Goal: Find specific page/section: Find specific page/section

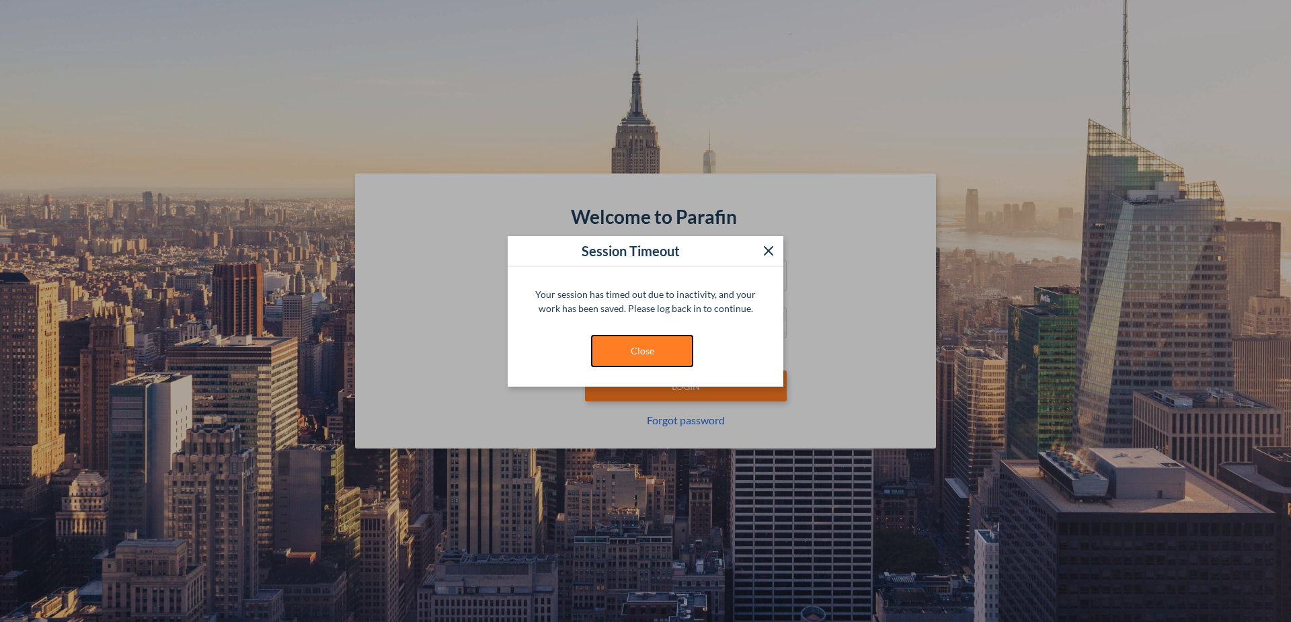
click at [655, 341] on button "Close" at bounding box center [642, 350] width 101 height 31
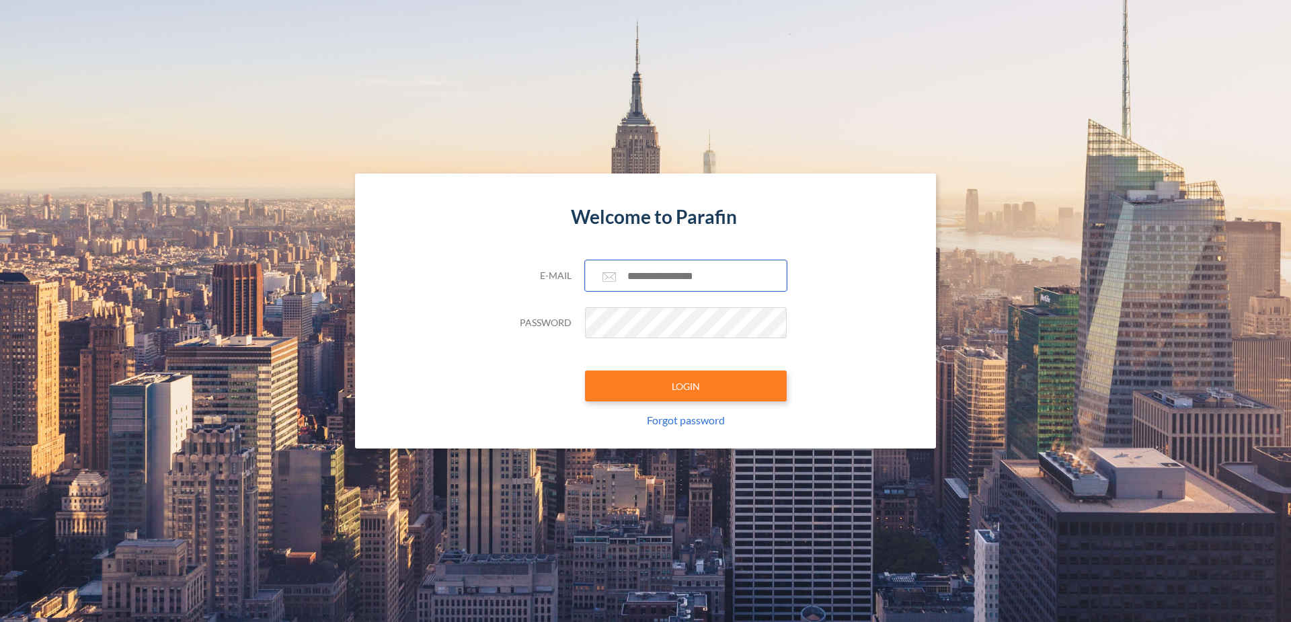
click at [676, 273] on input "text" at bounding box center [686, 275] width 202 height 31
click at [585, 370] on button "LOGIN" at bounding box center [686, 385] width 202 height 31
click at [669, 278] on input "text" at bounding box center [686, 275] width 202 height 31
type input "**********"
click at [721, 381] on button "LOGIN" at bounding box center [686, 385] width 202 height 31
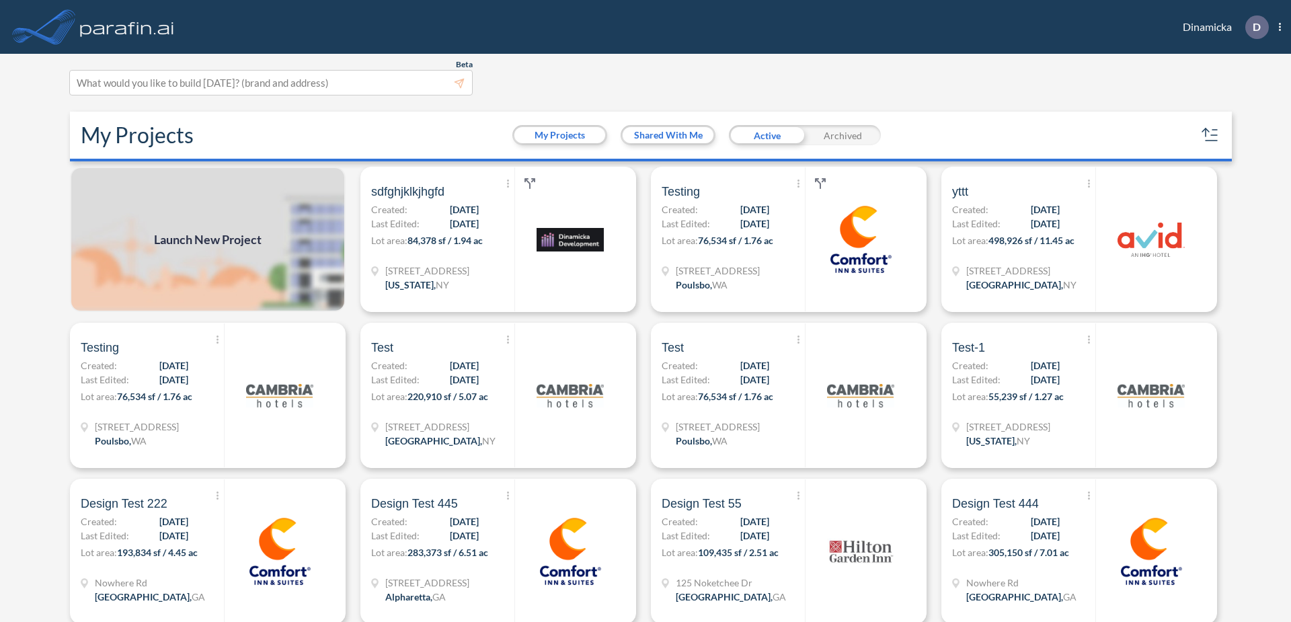
click at [574, 134] on button "My Projects" at bounding box center [559, 135] width 91 height 16
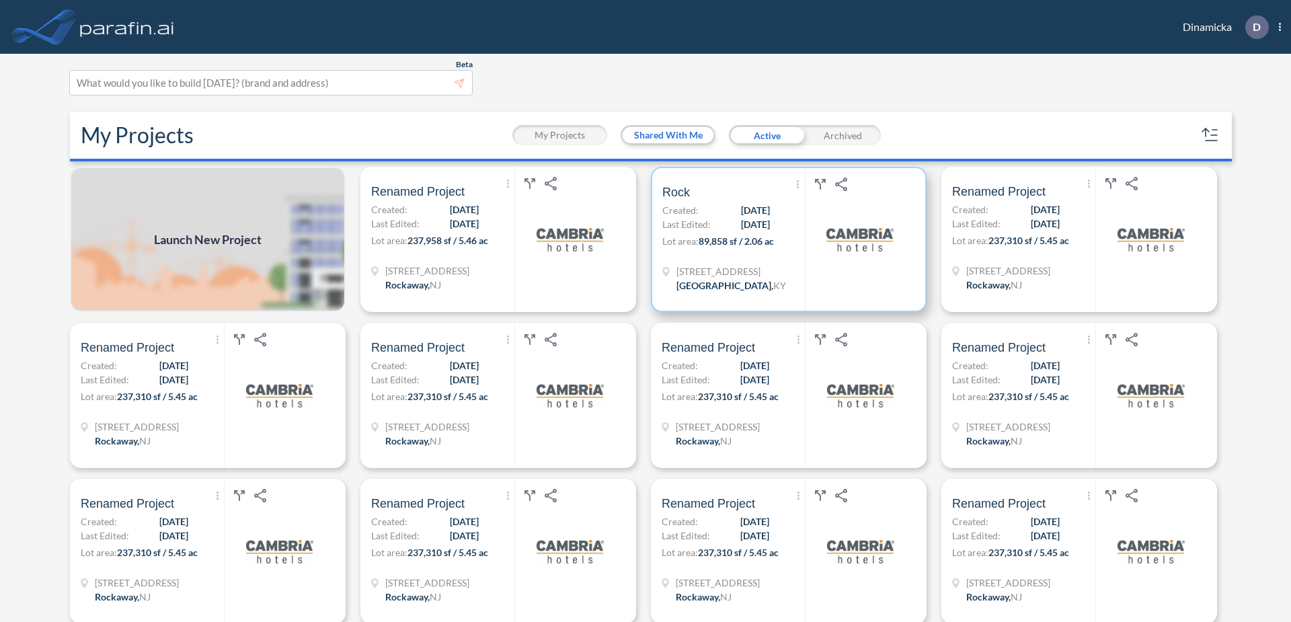
click at [780, 277] on div "[STREET_ADDRESS]" at bounding box center [733, 280] width 143 height 32
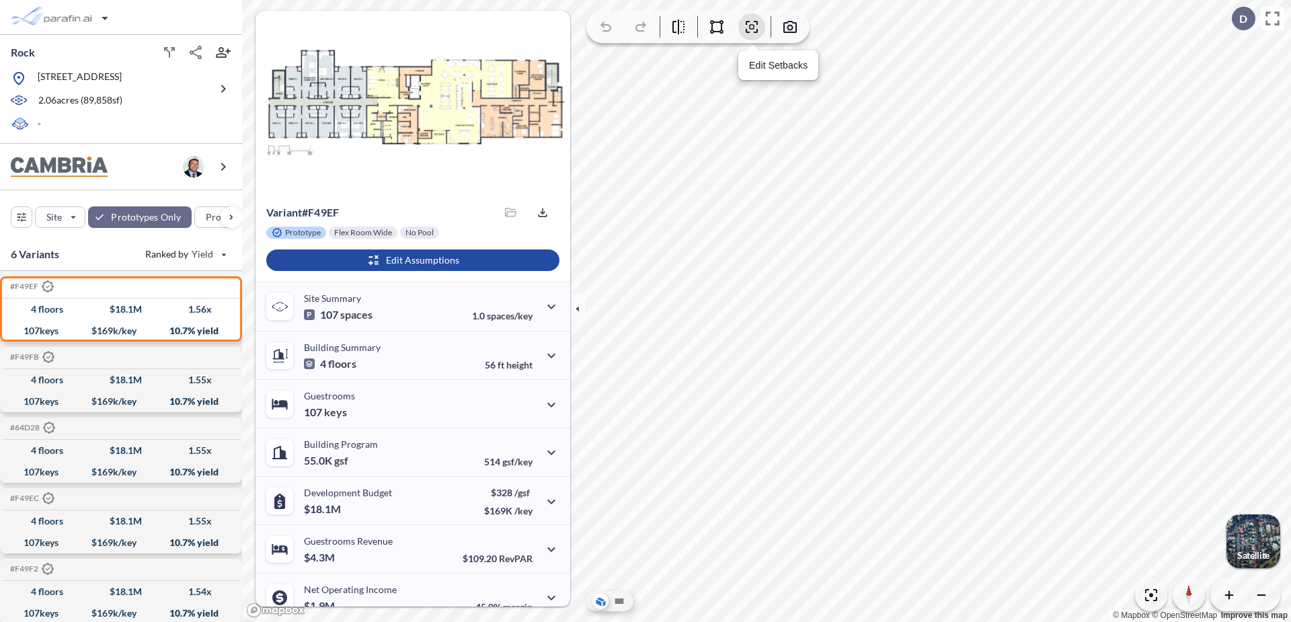
click at [747, 34] on icon "button" at bounding box center [751, 27] width 16 height 16
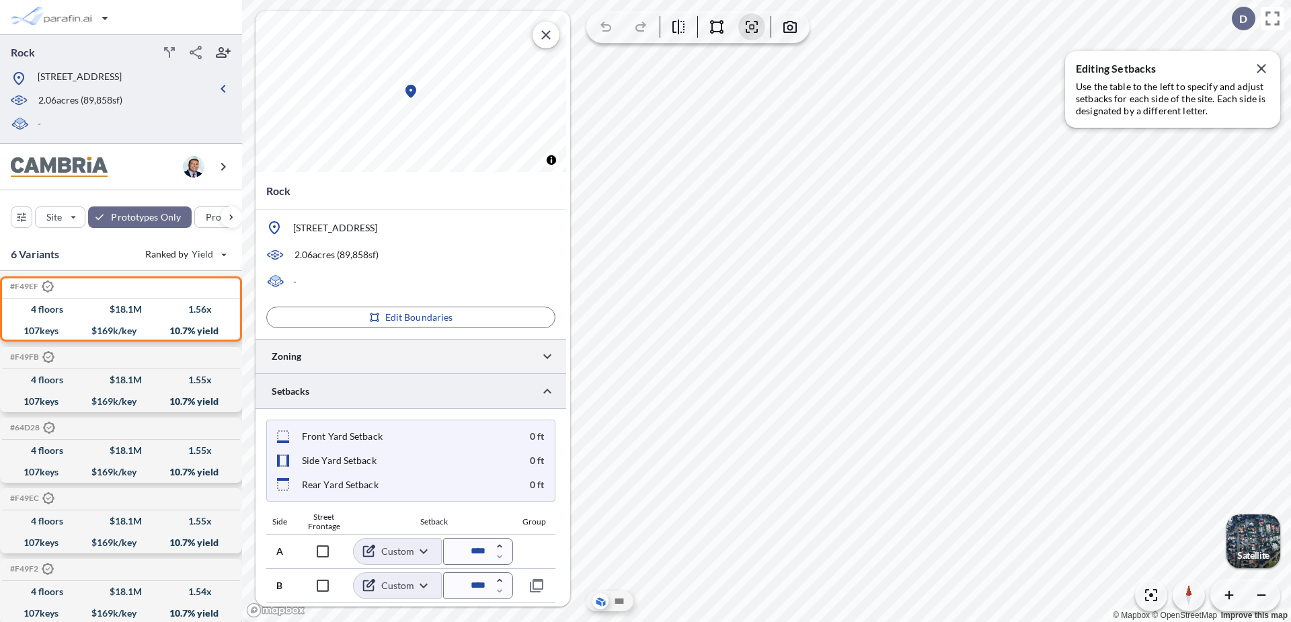
click at [507, 360] on div at bounding box center [410, 356] width 311 height 34
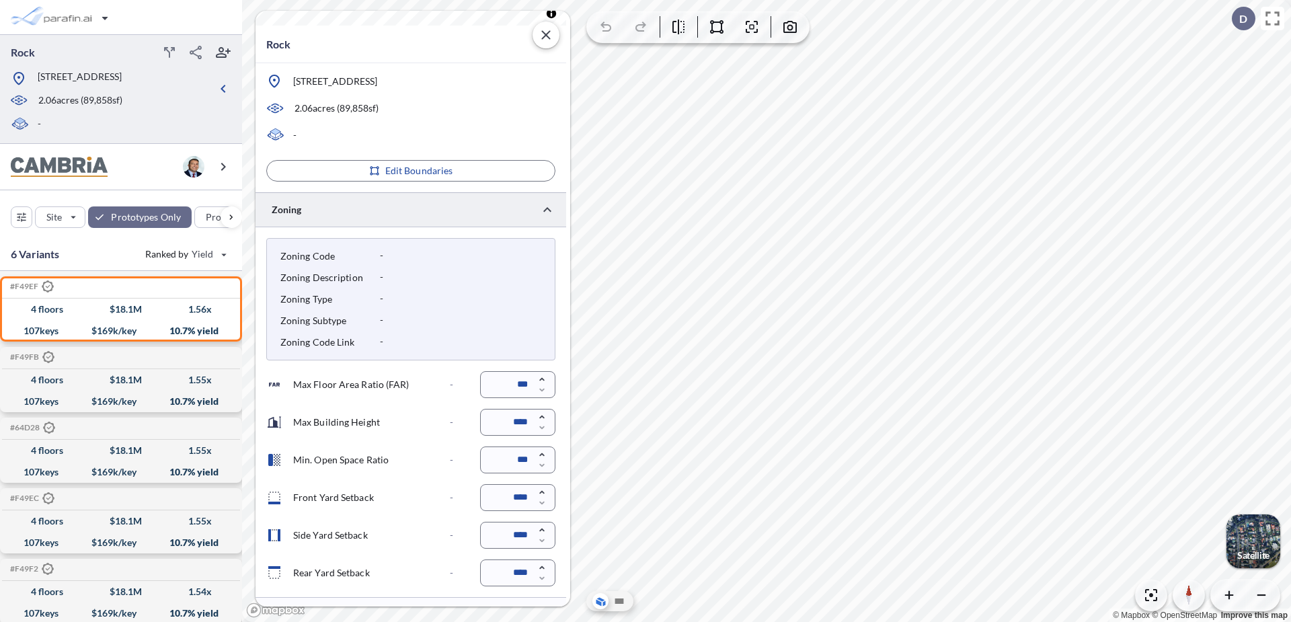
scroll to position [171, 0]
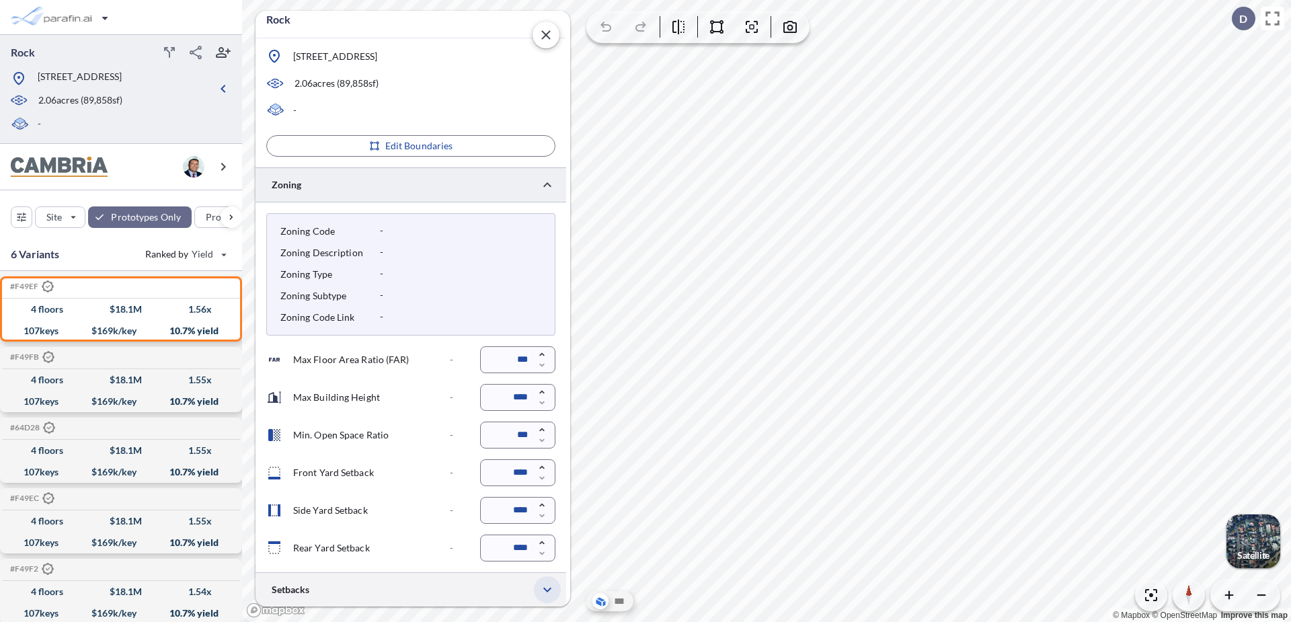
click at [551, 589] on icon "button" at bounding box center [547, 589] width 16 height 16
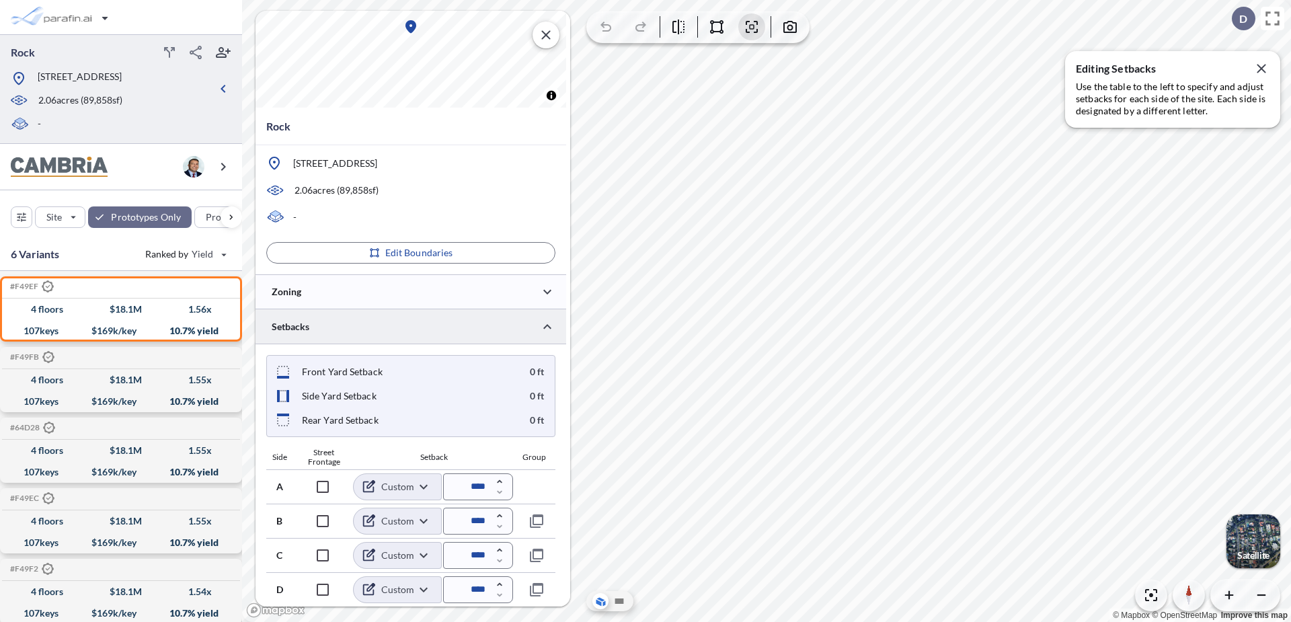
scroll to position [65, 0]
click at [418, 520] on body "Rock [STREET_ADDRESS] 2.06 acres ( 89,858 sf) - Site Prototypes Only Program Ke…" at bounding box center [645, 311] width 1291 height 622
click at [424, 487] on div at bounding box center [645, 311] width 1291 height 622
click at [424, 487] on body "Rock [STREET_ADDRESS] 2.06 acres ( 89,858 sf) - Site Prototypes Only Program Ke…" at bounding box center [645, 311] width 1291 height 622
click at [423, 485] on div at bounding box center [645, 311] width 1291 height 622
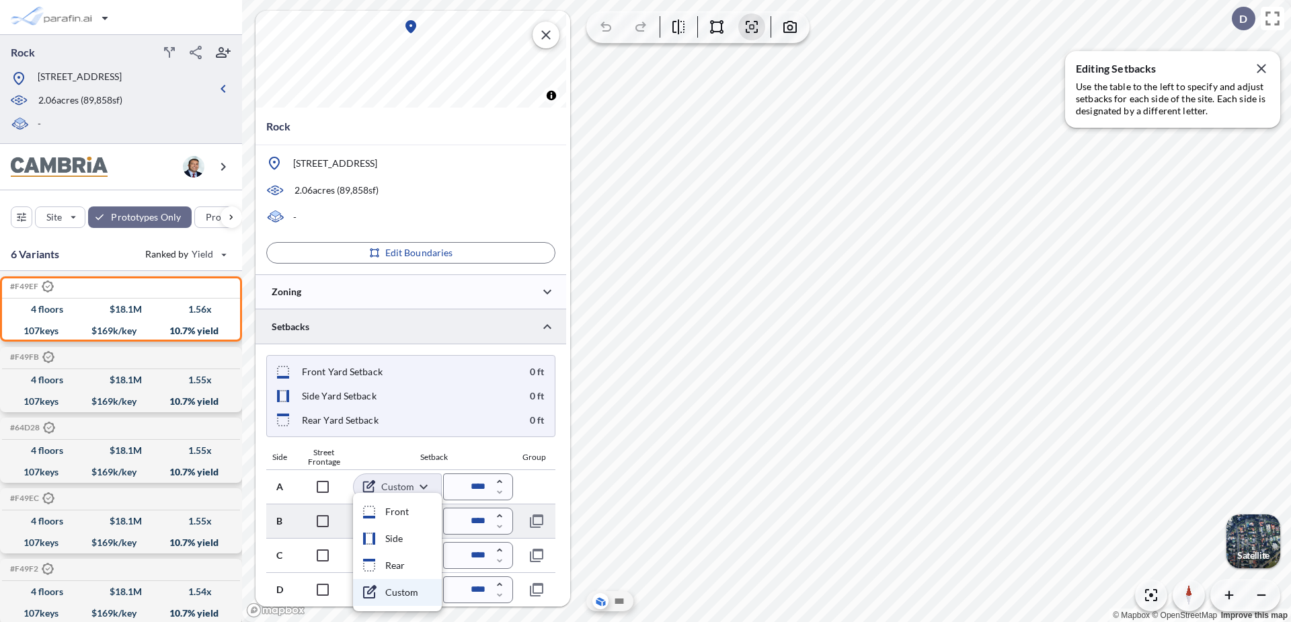
click at [423, 520] on body "Rock [STREET_ADDRESS] 2.06 acres ( 89,858 sf) - Site Prototypes Only Program Ke…" at bounding box center [645, 311] width 1291 height 622
click at [553, 489] on div at bounding box center [645, 311] width 1291 height 622
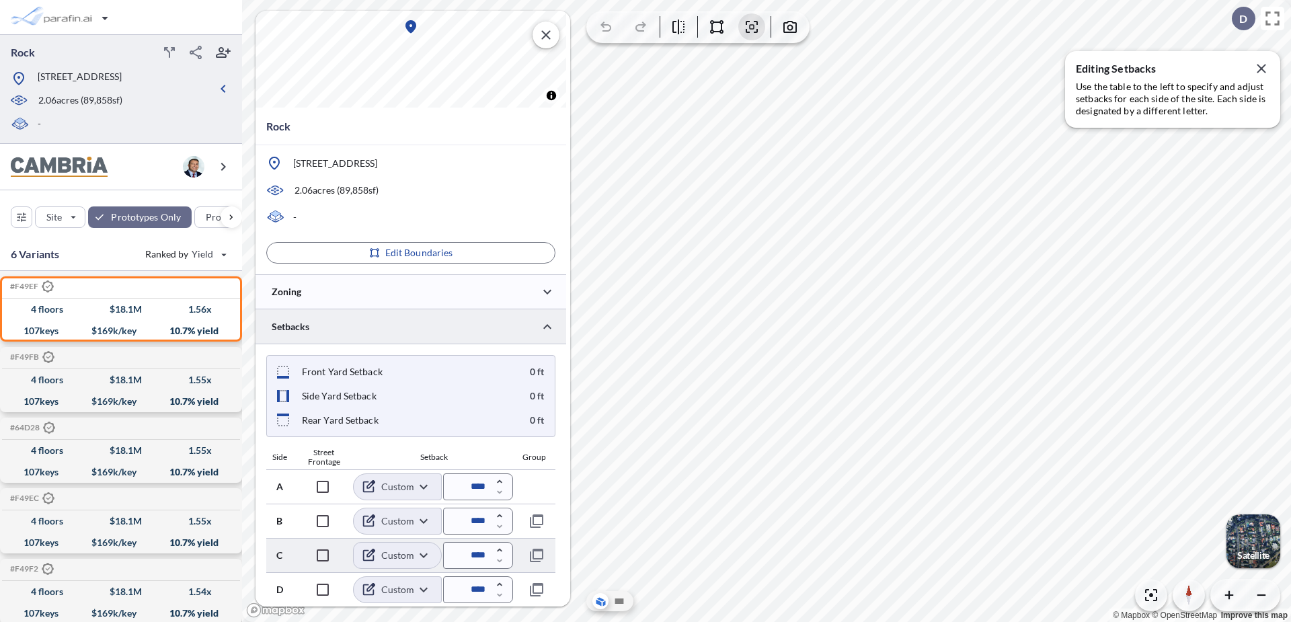
click at [418, 553] on body "Rock [STREET_ADDRESS] 2.06 acres ( 89,858 sf) - Site Prototypes Only Program Ke…" at bounding box center [645, 311] width 1291 height 622
click at [425, 485] on div at bounding box center [645, 311] width 1291 height 622
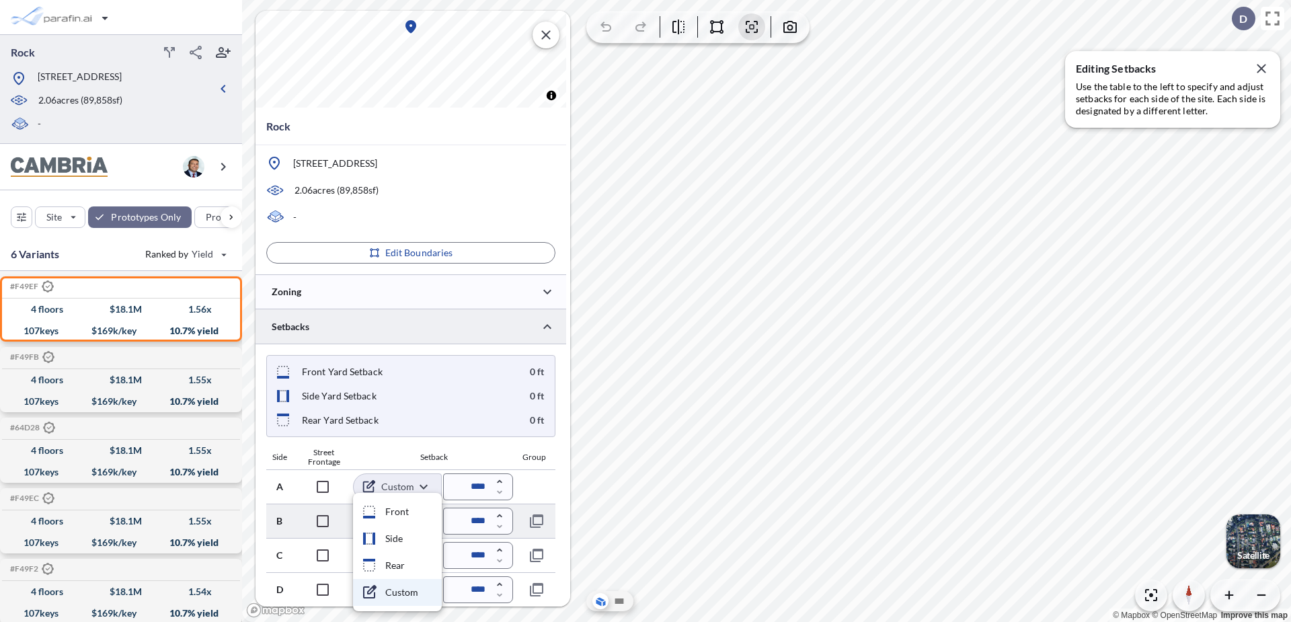
click at [422, 517] on body "Rock [STREET_ADDRESS] 2.06 acres ( 89,858 sf) - Site Prototypes Only Program Ke…" at bounding box center [645, 311] width 1291 height 622
click at [425, 483] on div at bounding box center [645, 311] width 1291 height 622
click at [422, 483] on body "Rock [STREET_ADDRESS] 2.06 acres ( 89,858 sf) - Site Prototypes Only Program Ke…" at bounding box center [645, 311] width 1291 height 622
click at [421, 483] on div at bounding box center [645, 311] width 1291 height 622
click at [424, 522] on body "Rock [STREET_ADDRESS] 2.06 acres ( 89,858 sf) - Site Prototypes Only Program Ke…" at bounding box center [645, 311] width 1291 height 622
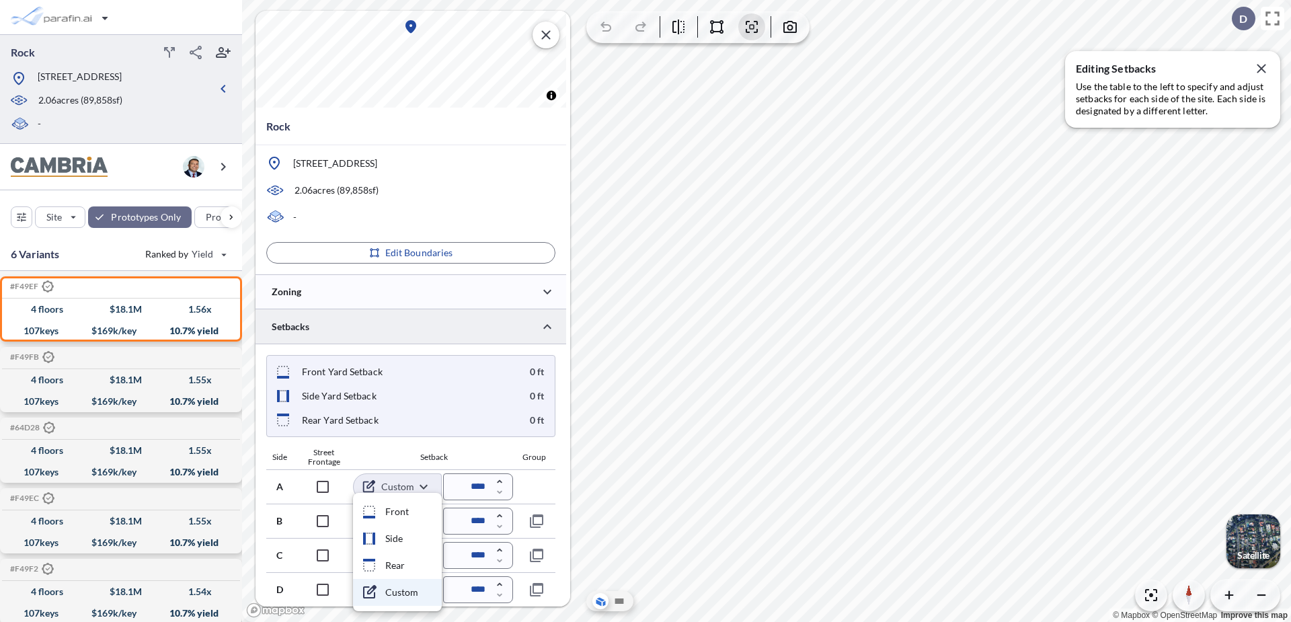
click at [550, 490] on div at bounding box center [645, 311] width 1291 height 622
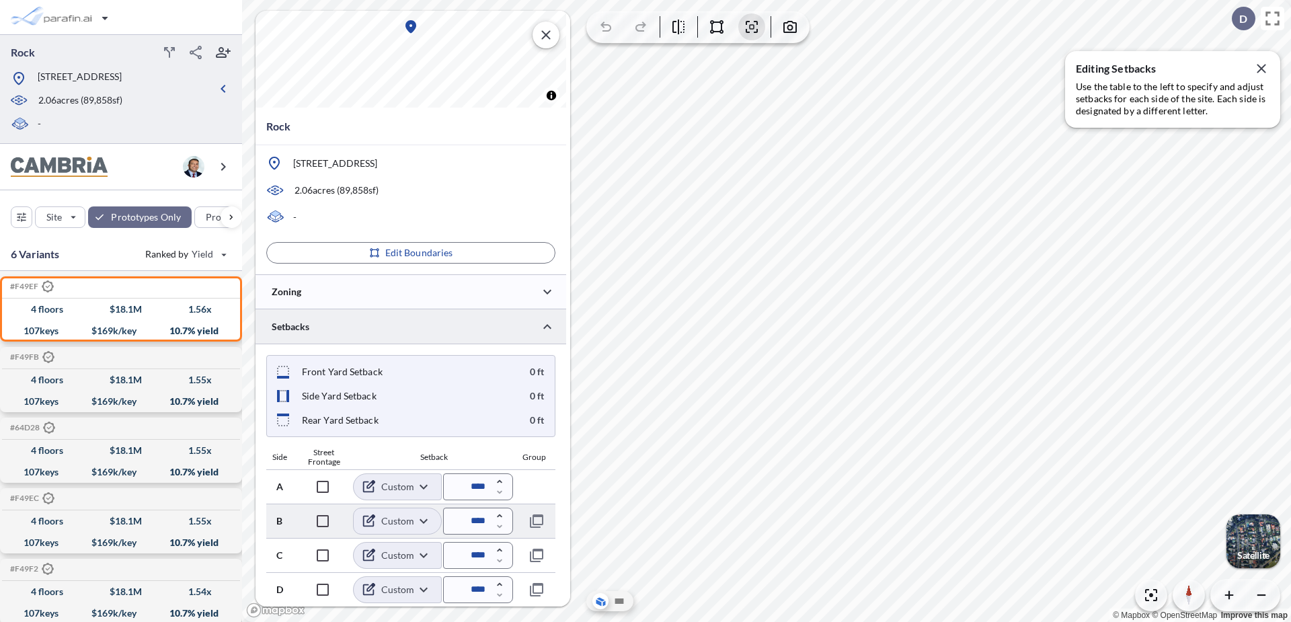
click at [419, 520] on body "Rock [STREET_ADDRESS] 2.06 acres ( 89,858 sf) - Site Prototypes Only Program Ke…" at bounding box center [645, 311] width 1291 height 622
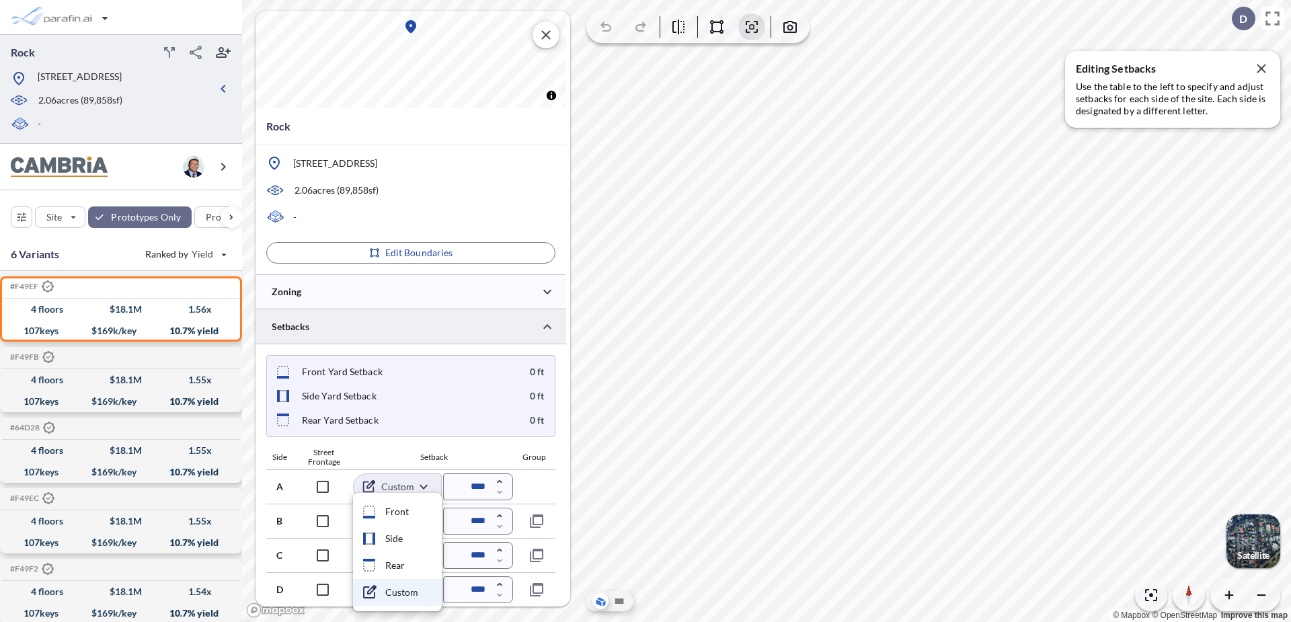
click at [551, 486] on div at bounding box center [645, 311] width 1291 height 622
click at [425, 588] on body "Rock [STREET_ADDRESS] 2.06 acres ( 89,858 sf) - Site Prototypes Only Program Ke…" at bounding box center [645, 311] width 1291 height 622
click at [558, 478] on div at bounding box center [645, 311] width 1291 height 622
click at [425, 554] on body "Rock [STREET_ADDRESS] 2.06 acres ( 89,858 sf) - Site Prototypes Only Program Ke…" at bounding box center [645, 311] width 1291 height 622
click at [550, 490] on div at bounding box center [645, 311] width 1291 height 622
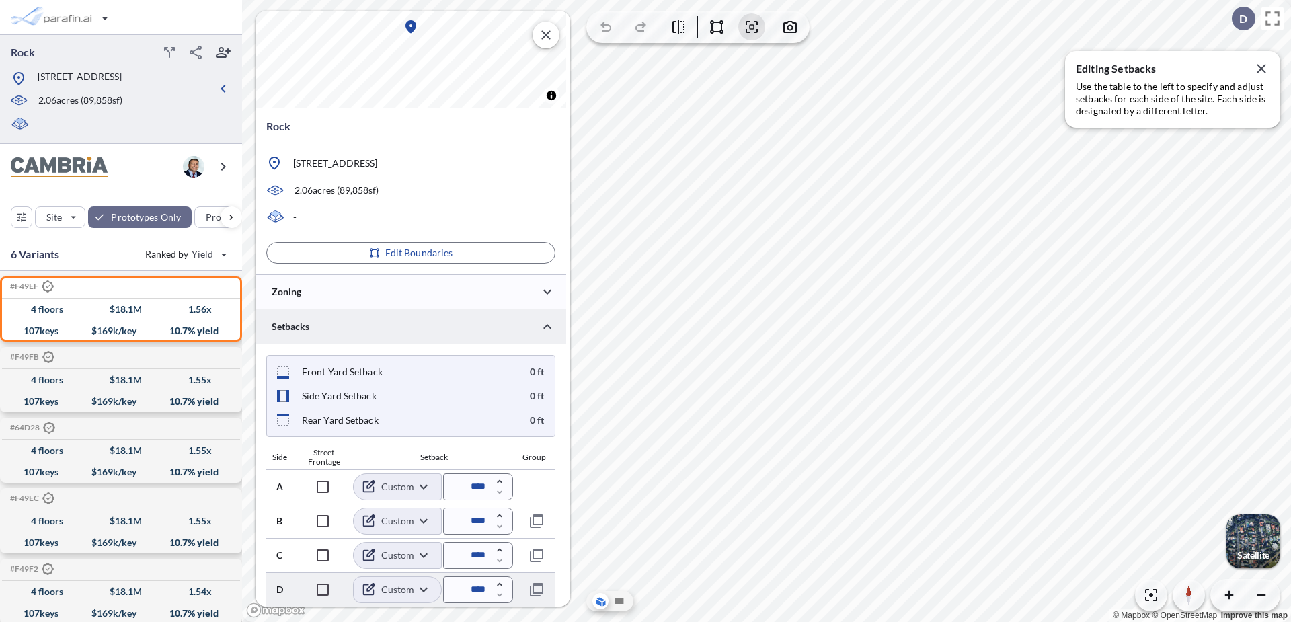
click at [419, 594] on body "Rock [STREET_ADDRESS] 2.06 acres ( 89,858 sf) - Site Prototypes Only Program Ke…" at bounding box center [645, 311] width 1291 height 622
click at [544, 490] on div at bounding box center [645, 311] width 1291 height 622
click at [430, 490] on body "Rock [STREET_ADDRESS] 2.06 acres ( 89,858 sf) - Site Prototypes Only Program Ke…" at bounding box center [645, 311] width 1291 height 622
click at [417, 485] on div at bounding box center [645, 311] width 1291 height 622
click at [430, 520] on body "Rock [STREET_ADDRESS] 2.06 acres ( 89,858 sf) - Site Prototypes Only Program Ke…" at bounding box center [645, 311] width 1291 height 622
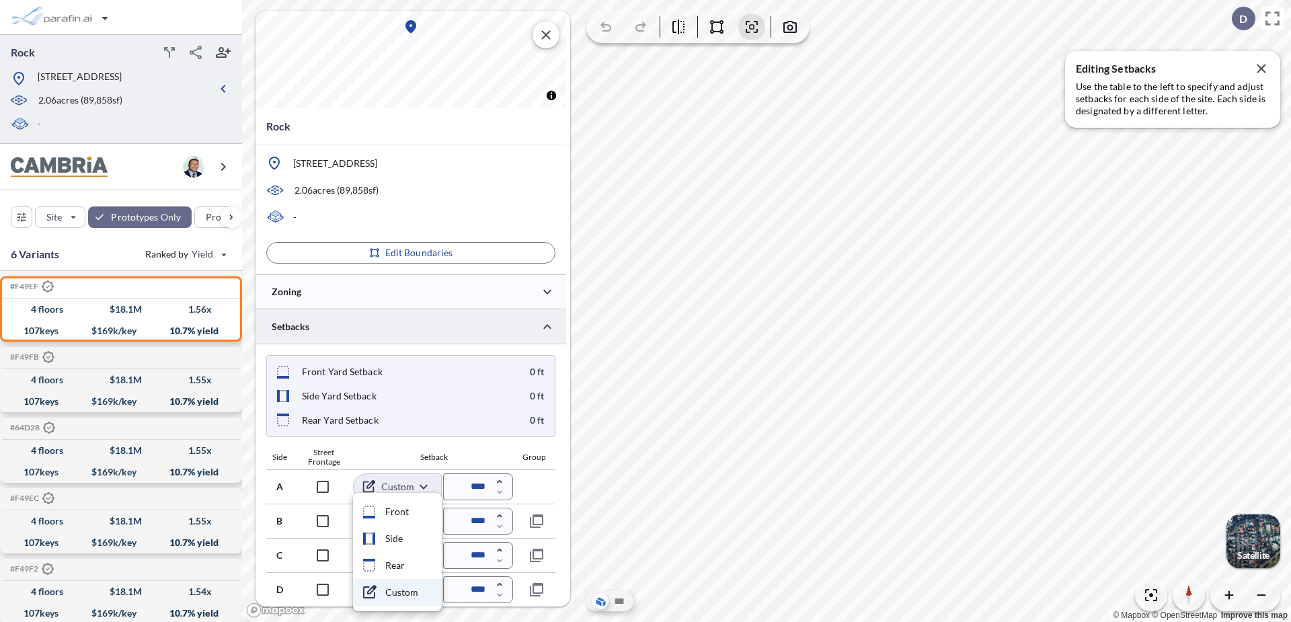
click at [423, 483] on div at bounding box center [645, 311] width 1291 height 622
click at [422, 581] on body "Rock [STREET_ADDRESS] 2.06 acres ( 89,858 sf) - Site Prototypes Only Program Ke…" at bounding box center [645, 311] width 1291 height 622
click at [565, 544] on div at bounding box center [645, 311] width 1291 height 622
click at [427, 587] on body "Rock [STREET_ADDRESS] 2.06 acres ( 89,858 sf) - Site Prototypes Only Program Ke…" at bounding box center [645, 311] width 1291 height 622
click at [423, 481] on div at bounding box center [645, 311] width 1291 height 622
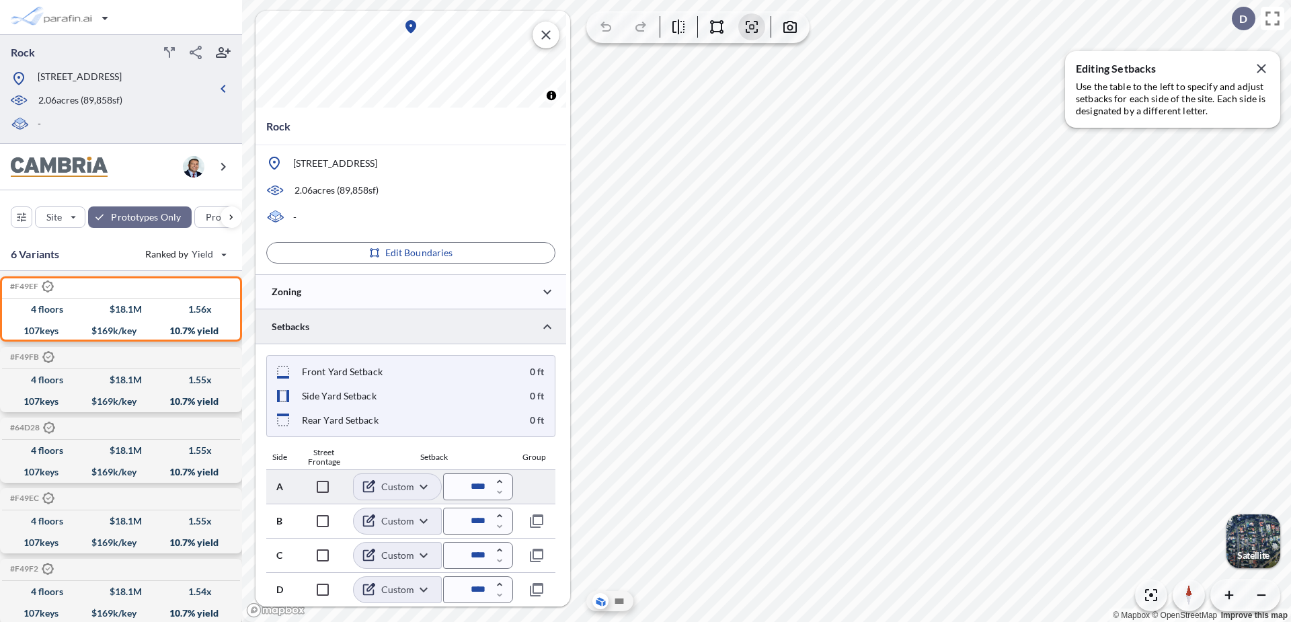
click at [423, 483] on body "Rock [STREET_ADDRESS] 2.06 acres ( 89,858 sf) - Site Prototypes Only Program Ke…" at bounding box center [645, 311] width 1291 height 622
click at [424, 487] on div at bounding box center [645, 311] width 1291 height 622
click at [424, 487] on body "Rock [STREET_ADDRESS] 2.06 acres ( 89,858 sf) - Site Prototypes Only Program Ke…" at bounding box center [645, 311] width 1291 height 622
click at [424, 487] on div at bounding box center [645, 311] width 1291 height 622
click at [425, 487] on body "Rock [STREET_ADDRESS] 2.06 acres ( 89,858 sf) - Site Prototypes Only Program Ke…" at bounding box center [645, 311] width 1291 height 622
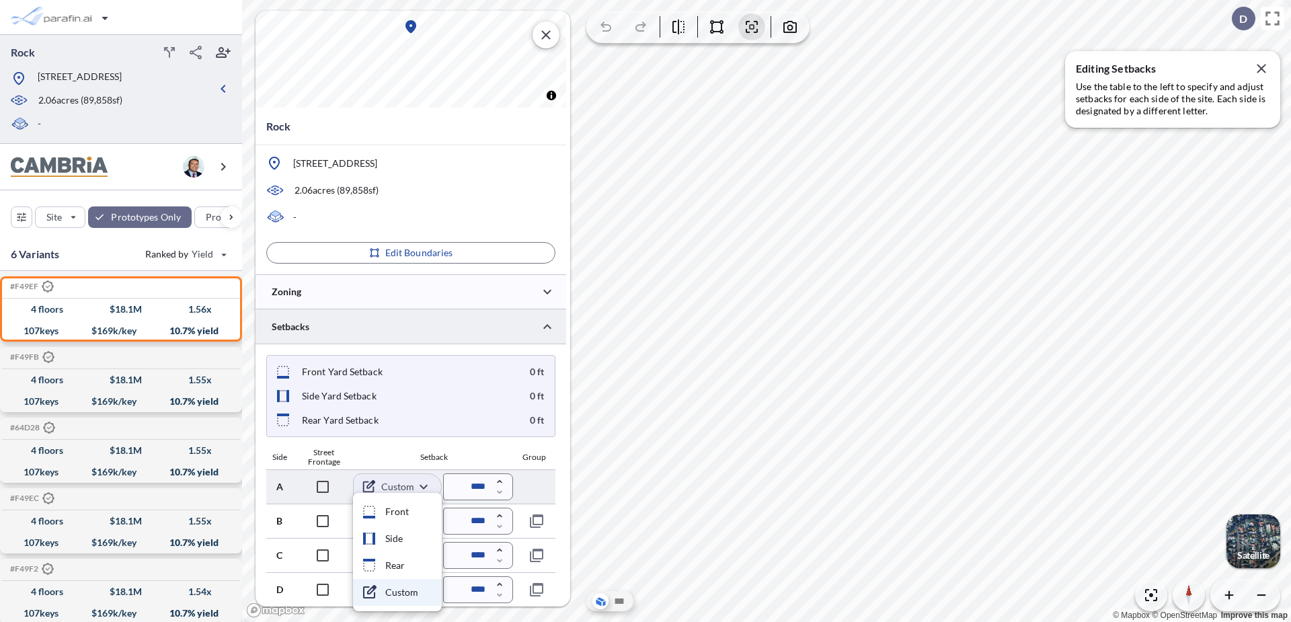
click at [425, 487] on div at bounding box center [645, 311] width 1291 height 622
click at [425, 487] on body "Rock [STREET_ADDRESS] 2.06 acres ( 89,858 sf) - Site Prototypes Only Program Ke…" at bounding box center [645, 311] width 1291 height 622
click at [425, 487] on div at bounding box center [645, 311] width 1291 height 622
click at [425, 487] on body "Rock [STREET_ADDRESS] 2.06 acres ( 89,858 sf) - Site Prototypes Only Program Ke…" at bounding box center [645, 311] width 1291 height 622
click at [425, 486] on div at bounding box center [645, 311] width 1291 height 622
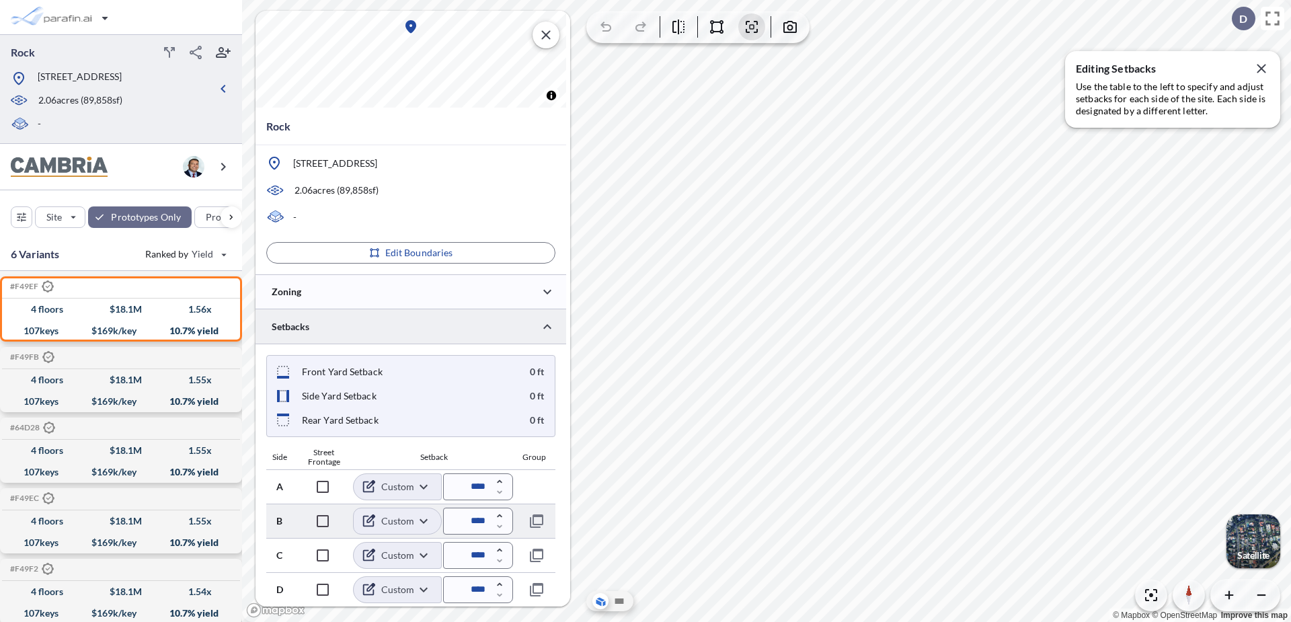
click at [422, 520] on body "Rock [STREET_ADDRESS] 2.06 acres ( 89,858 sf) - Site Prototypes Only Program Ke…" at bounding box center [645, 311] width 1291 height 622
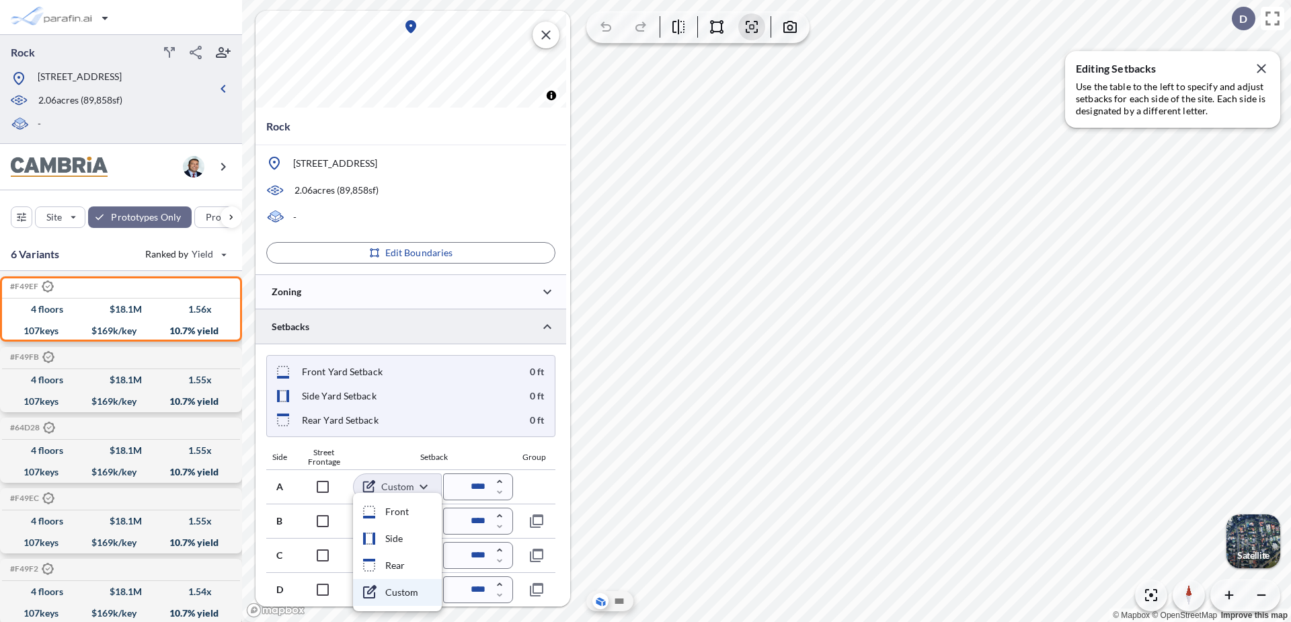
click at [423, 485] on div at bounding box center [645, 311] width 1291 height 622
click at [423, 483] on body "Rock [STREET_ADDRESS] 2.06 acres ( 89,858 sf) - Site Prototypes Only Program Ke…" at bounding box center [645, 311] width 1291 height 622
click at [423, 483] on div at bounding box center [645, 311] width 1291 height 622
click at [420, 519] on body "Rock [STREET_ADDRESS] 2.06 acres ( 89,858 sf) - Site Prototypes Only Program Ke…" at bounding box center [645, 311] width 1291 height 622
click at [424, 482] on div at bounding box center [645, 311] width 1291 height 622
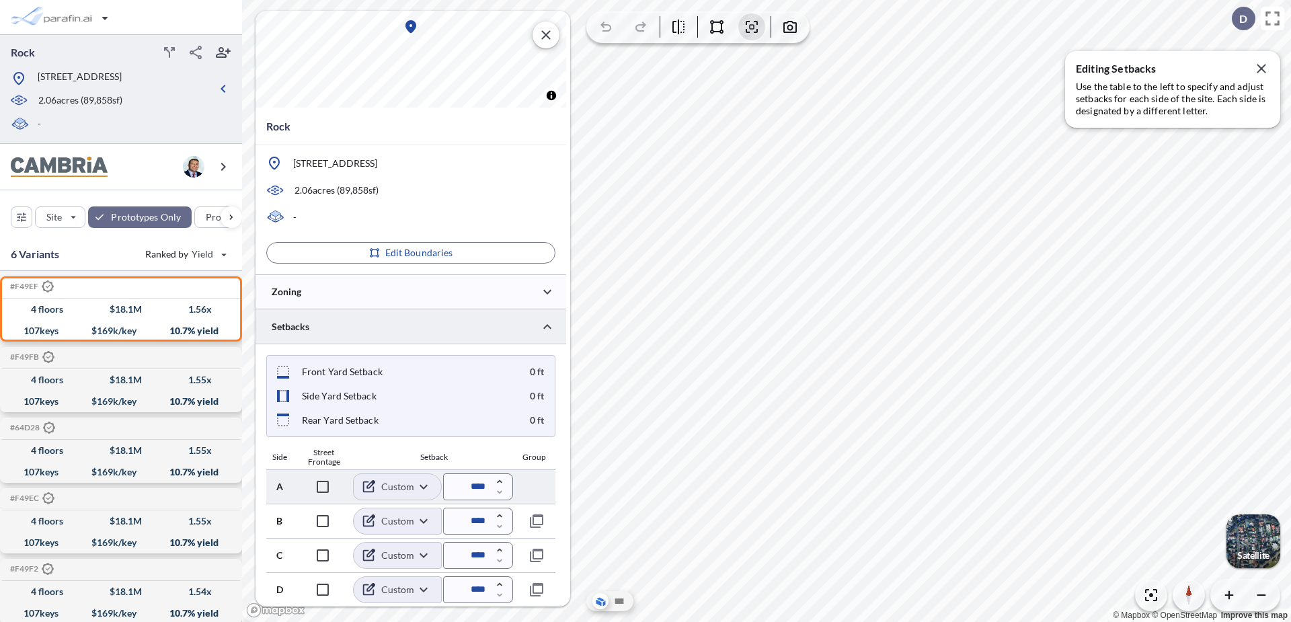
click at [422, 486] on body "Rock [STREET_ADDRESS] 2.06 acres ( 89,858 sf) - Site Prototypes Only Program Ke…" at bounding box center [645, 311] width 1291 height 622
click at [423, 485] on div at bounding box center [645, 311] width 1291 height 622
click at [423, 485] on body "Rock [STREET_ADDRESS] 2.06 acres ( 89,858 sf) - Site Prototypes Only Program Ke…" at bounding box center [645, 311] width 1291 height 622
click at [423, 485] on div at bounding box center [645, 311] width 1291 height 622
click at [421, 584] on body "Rock [STREET_ADDRESS] 2.06 acres ( 89,858 sf) - Site Prototypes Only Program Ke…" at bounding box center [645, 311] width 1291 height 622
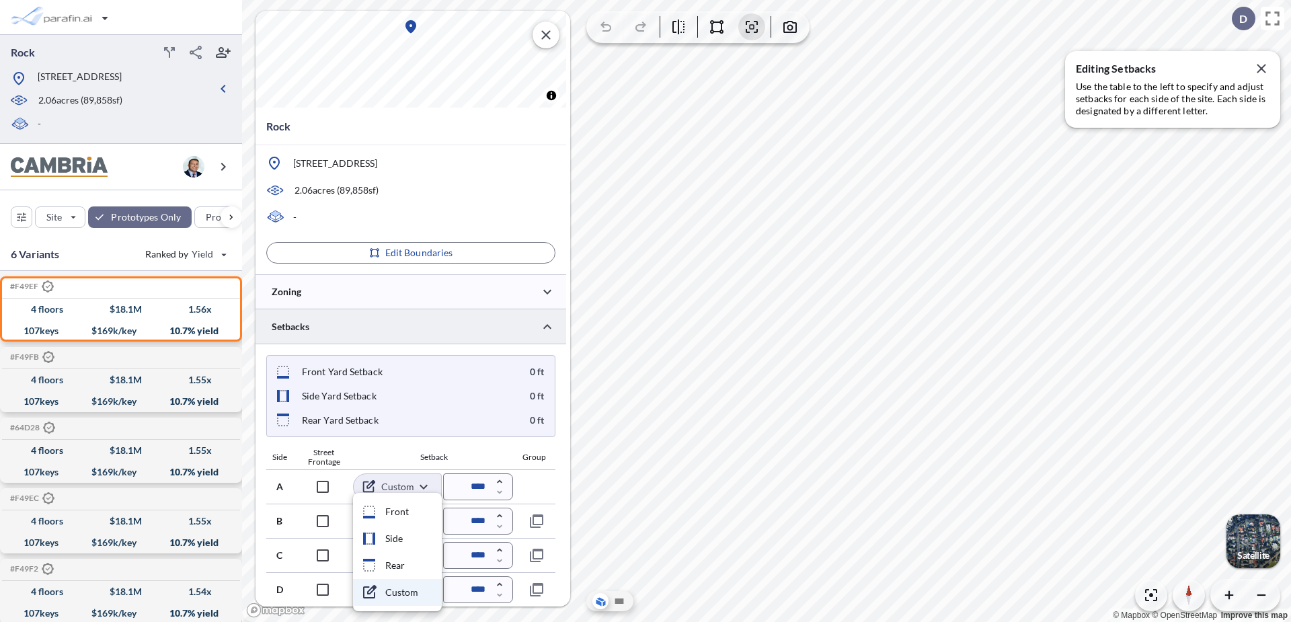
click at [557, 482] on div at bounding box center [645, 311] width 1291 height 622
click at [425, 594] on body "Rock [STREET_ADDRESS] 2.06 acres ( 89,858 sf) - Site Prototypes Only Program Ke…" at bounding box center [645, 311] width 1291 height 622
click at [555, 481] on div at bounding box center [645, 311] width 1291 height 622
click at [425, 593] on body "Rock [STREET_ADDRESS] 2.06 acres ( 89,858 sf) - Site Prototypes Only Program Ke…" at bounding box center [645, 311] width 1291 height 622
click at [559, 491] on div at bounding box center [645, 311] width 1291 height 622
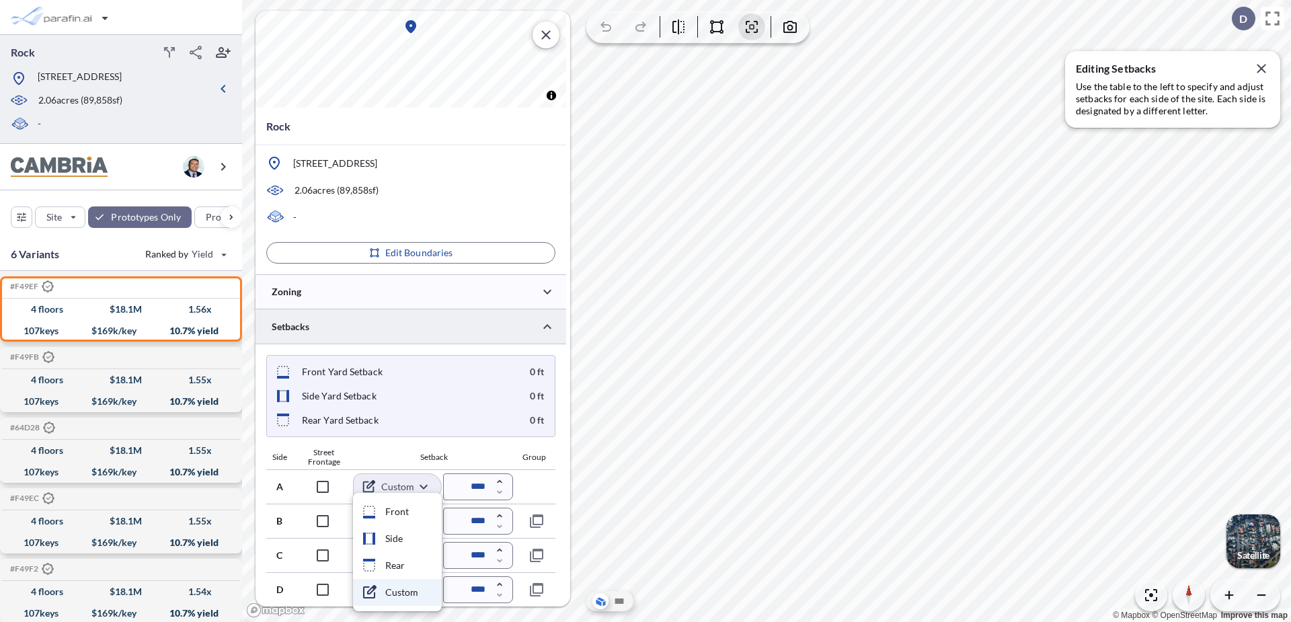
click at [419, 485] on body "Rock [STREET_ADDRESS] 2.06 acres ( 89,858 sf) - Site Prototypes Only Program Ke…" at bounding box center [645, 311] width 1291 height 622
click at [538, 488] on div at bounding box center [645, 311] width 1291 height 622
click at [428, 483] on body "Rock [STREET_ADDRESS] 2.06 acres ( 89,858 sf) - Site Prototypes Only Program Ke…" at bounding box center [645, 311] width 1291 height 622
click at [542, 483] on div at bounding box center [645, 311] width 1291 height 622
click at [426, 592] on body "Rock [STREET_ADDRESS] 2.06 acres ( 89,858 sf) - Site Prototypes Only Program Ke…" at bounding box center [645, 311] width 1291 height 622
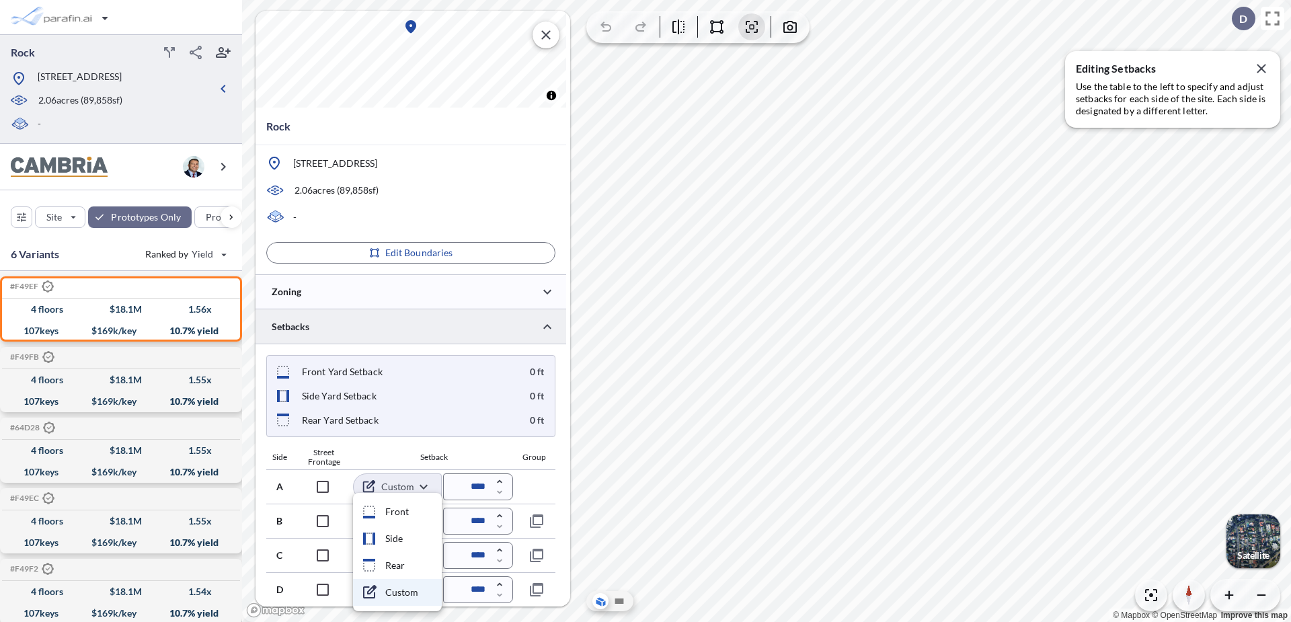
click at [557, 495] on div at bounding box center [645, 311] width 1291 height 622
click at [425, 588] on body "Rock [STREET_ADDRESS] 2.06 acres ( 89,858 sf) - Site Prototypes Only Program Ke…" at bounding box center [645, 311] width 1291 height 622
click at [548, 490] on div at bounding box center [645, 311] width 1291 height 622
click at [427, 485] on body "Rock [STREET_ADDRESS] 2.06 acres ( 89,858 sf) - Site Prototypes Only Program Ke…" at bounding box center [645, 311] width 1291 height 622
click at [423, 478] on div at bounding box center [645, 311] width 1291 height 622
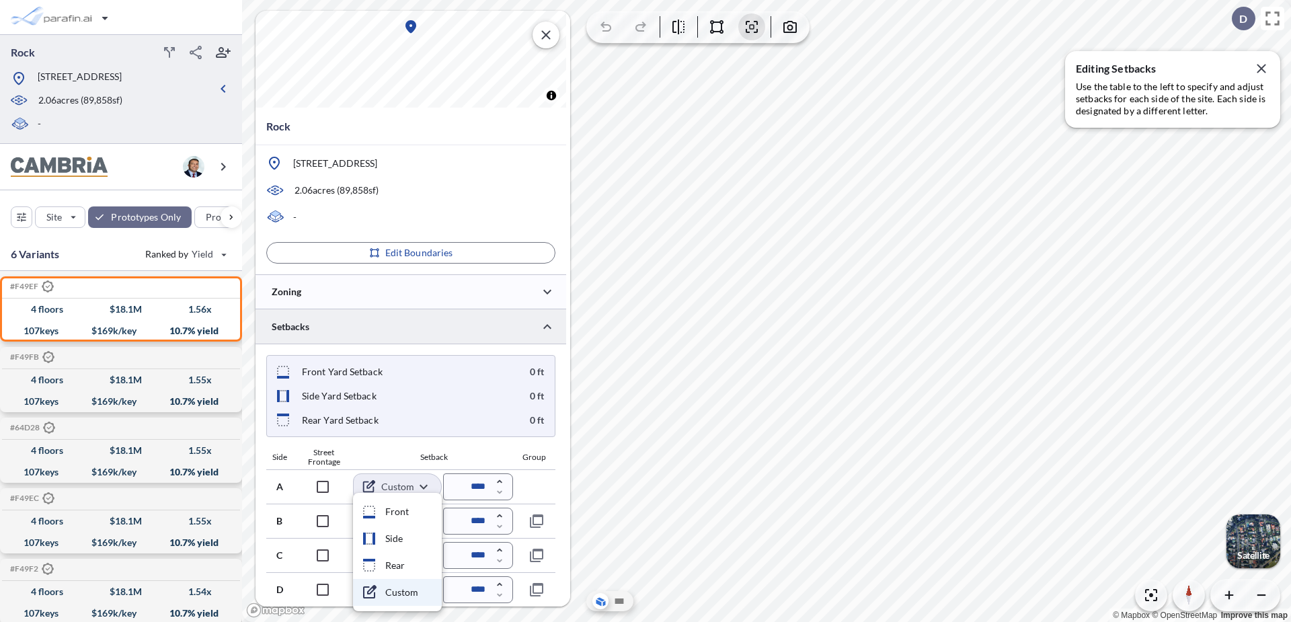
click at [423, 483] on body "Rock [STREET_ADDRESS] 2.06 acres ( 89,858 sf) - Site Prototypes Only Program Ke…" at bounding box center [645, 311] width 1291 height 622
click at [423, 483] on div at bounding box center [645, 311] width 1291 height 622
click at [425, 587] on body "Rock [STREET_ADDRESS] 2.06 acres ( 89,858 sf) - Site Prototypes Only Program Ke…" at bounding box center [645, 311] width 1291 height 622
click at [551, 489] on div at bounding box center [645, 311] width 1291 height 622
click at [423, 586] on body "Rock [STREET_ADDRESS] 2.06 acres ( 89,858 sf) - Site Prototypes Only Program Ke…" at bounding box center [645, 311] width 1291 height 622
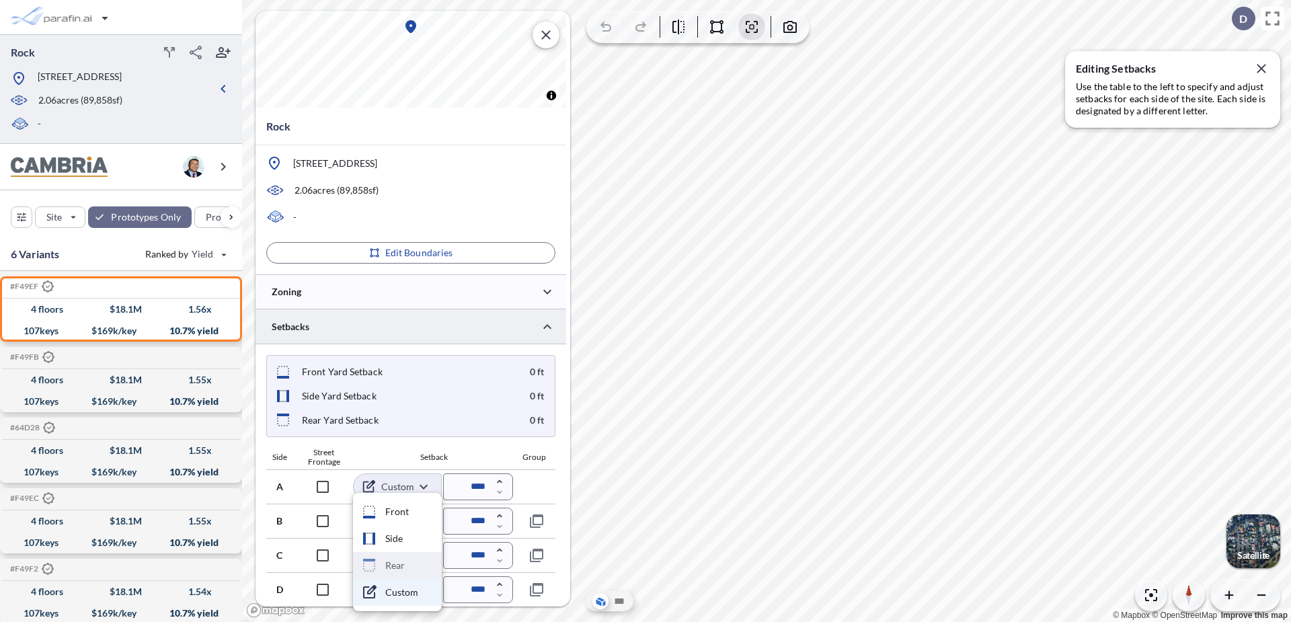
click at [414, 558] on li "Rear" at bounding box center [397, 565] width 89 height 27
type input "****"
click at [429, 557] on body "Rock [STREET_ADDRESS] 2.06 acres ( 89,858 sf) - Site Prototypes Only Program Ke…" at bounding box center [645, 311] width 1291 height 622
click at [427, 559] on li "Rear" at bounding box center [397, 565] width 89 height 27
type input "****"
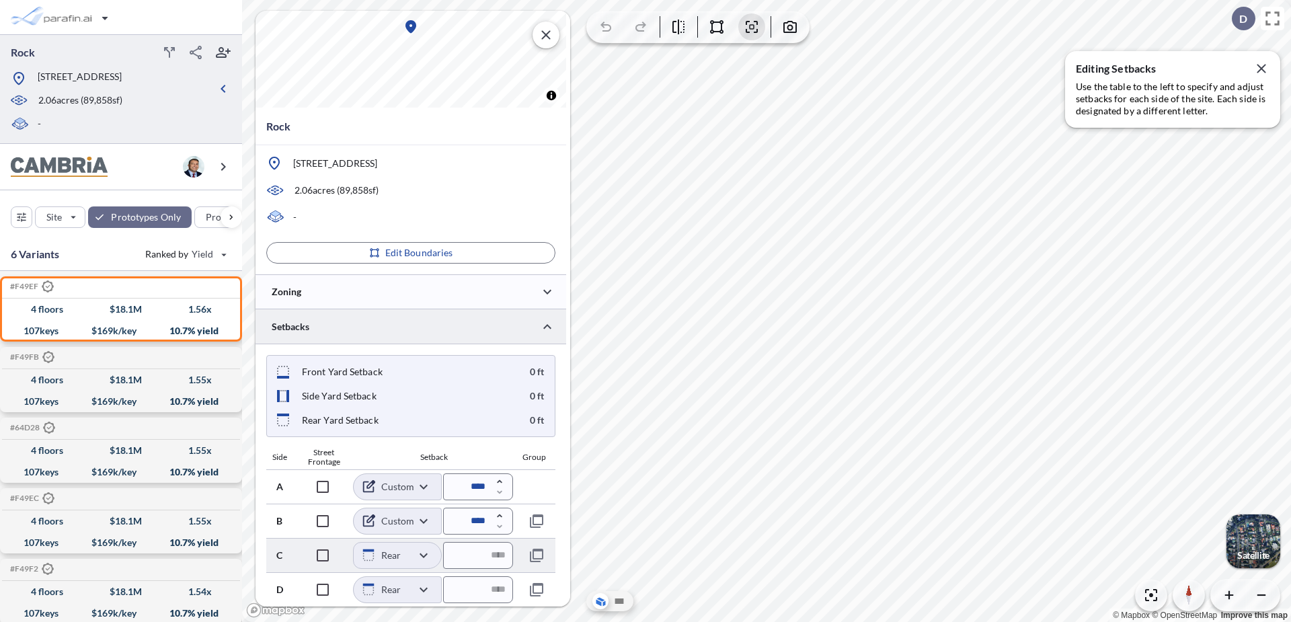
click at [428, 555] on body "Rock [STREET_ADDRESS] 2.06 acres ( 89,858 sf) - Site Prototypes Only Program Ke…" at bounding box center [645, 311] width 1291 height 622
click at [551, 546] on div at bounding box center [645, 311] width 1291 height 622
click at [428, 592] on body "Rock [STREET_ADDRESS] 2.06 acres ( 89,858 sf) - Site Prototypes Only Program Ke…" at bounding box center [645, 311] width 1291 height 622
click at [546, 479] on div at bounding box center [645, 311] width 1291 height 622
click at [422, 490] on body "Rock [STREET_ADDRESS] 2.06 acres ( 89,858 sf) - Site Prototypes Only Program Ke…" at bounding box center [645, 311] width 1291 height 622
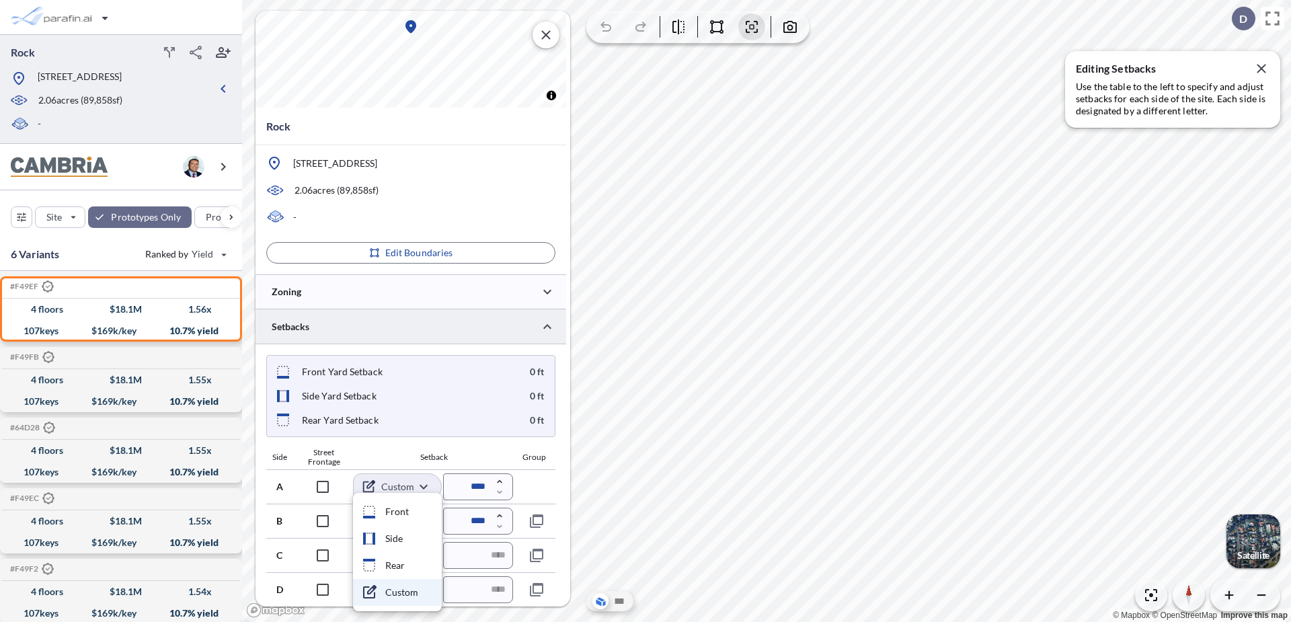
click at [561, 460] on div at bounding box center [645, 311] width 1291 height 622
click at [417, 487] on body "Rock [STREET_ADDRESS] 2.06 acres ( 89,858 sf) - Site Prototypes Only Program Ke…" at bounding box center [645, 311] width 1291 height 622
click at [421, 487] on div at bounding box center [645, 311] width 1291 height 622
click at [423, 481] on body "Rock [STREET_ADDRESS] 2.06 acres ( 89,858 sf) - Site Prototypes Only Program Ke…" at bounding box center [645, 311] width 1291 height 622
click at [423, 481] on div at bounding box center [645, 311] width 1291 height 622
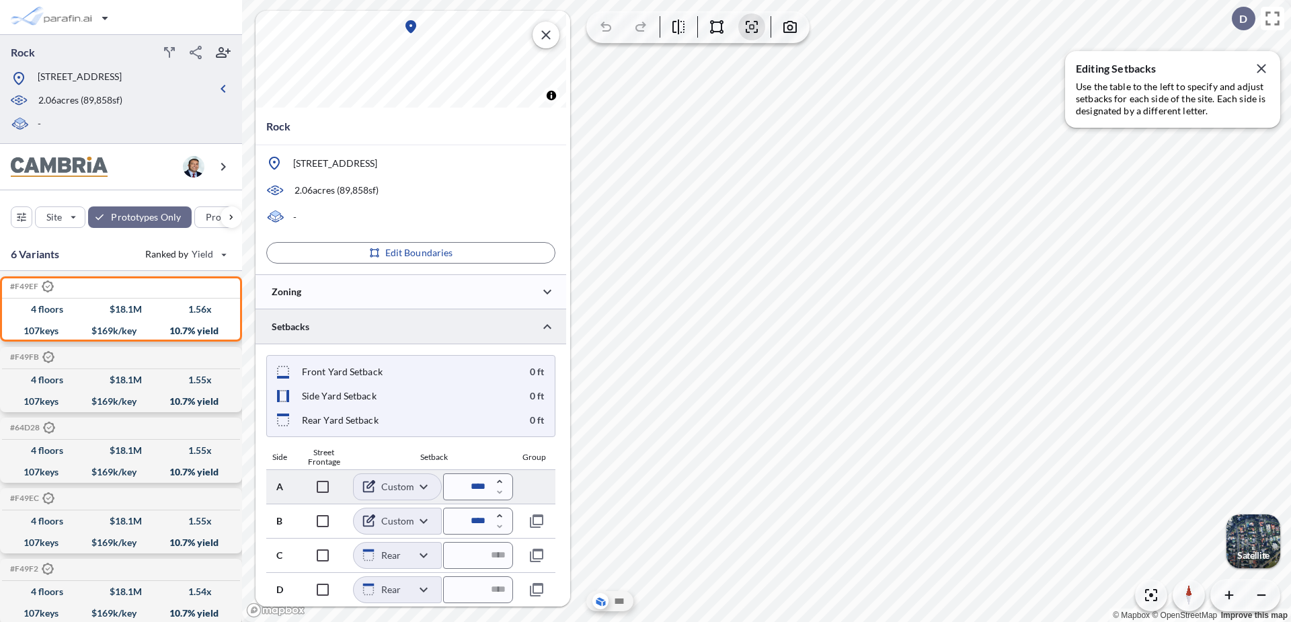
click at [426, 486] on body "Rock [STREET_ADDRESS] 2.06 acres ( 89,858 sf) - Site Prototypes Only Program Ke…" at bounding box center [645, 311] width 1291 height 622
click at [426, 486] on div at bounding box center [645, 311] width 1291 height 622
click at [421, 478] on body "Rock [STREET_ADDRESS] 2.06 acres ( 89,858 sf) - Site Prototypes Only Program Ke…" at bounding box center [645, 311] width 1291 height 622
click at [424, 483] on div at bounding box center [645, 311] width 1291 height 622
click at [423, 486] on body "Rock [STREET_ADDRESS] 2.06 acres ( 89,858 sf) - Site Prototypes Only Program Ke…" at bounding box center [645, 311] width 1291 height 622
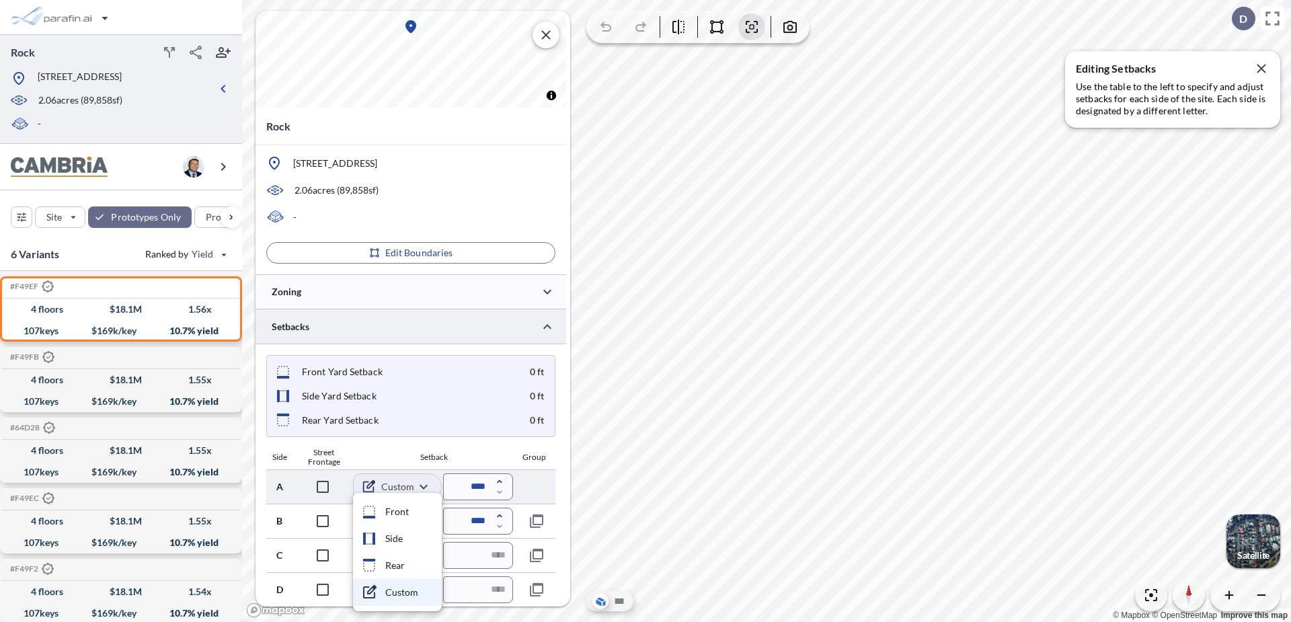
click at [423, 486] on div at bounding box center [645, 311] width 1291 height 622
click at [423, 486] on body "Rock [STREET_ADDRESS] 2.06 acres ( 89,858 sf) - Site Prototypes Only Program Ke…" at bounding box center [645, 311] width 1291 height 622
click at [423, 486] on div at bounding box center [645, 311] width 1291 height 622
click at [423, 486] on body "Rock [STREET_ADDRESS] 2.06 acres ( 89,858 sf) - Site Prototypes Only Program Ke…" at bounding box center [645, 311] width 1291 height 622
click at [423, 486] on div at bounding box center [645, 311] width 1291 height 622
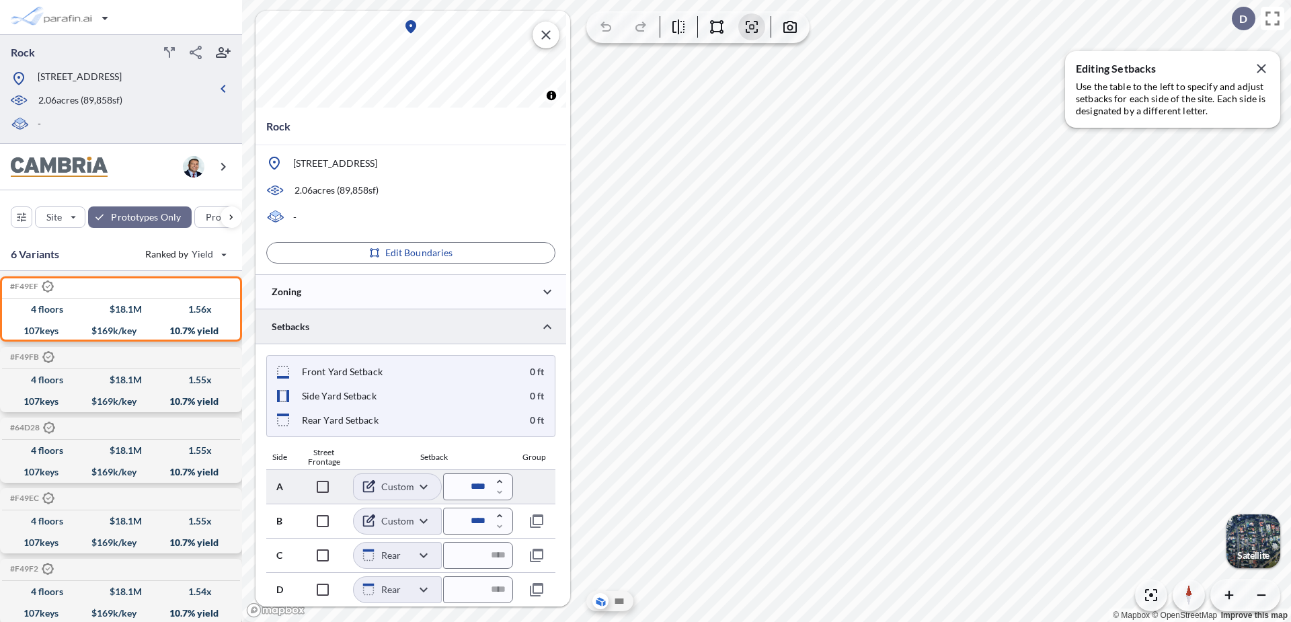
click at [423, 486] on body "Rock [STREET_ADDRESS] 2.06 acres ( 89,858 sf) - Site Prototypes Only Program Ke…" at bounding box center [645, 311] width 1291 height 622
click at [423, 486] on div at bounding box center [645, 311] width 1291 height 622
click at [423, 486] on body "Rock [STREET_ADDRESS] 2.06 acres ( 89,858 sf) - Site Prototypes Only Program Ke…" at bounding box center [645, 311] width 1291 height 622
click at [423, 487] on div at bounding box center [645, 311] width 1291 height 622
click at [423, 487] on body "Rock [STREET_ADDRESS] 2.06 acres ( 89,858 sf) - Site Prototypes Only Program Ke…" at bounding box center [645, 311] width 1291 height 622
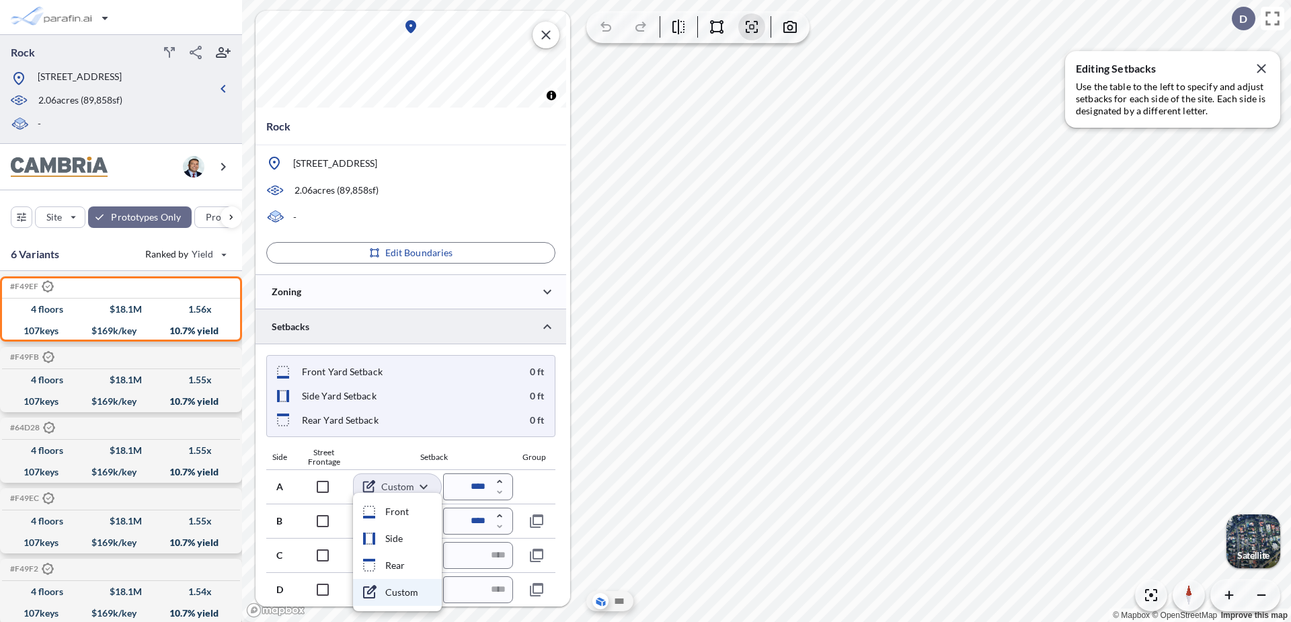
click at [423, 487] on div at bounding box center [645, 311] width 1291 height 622
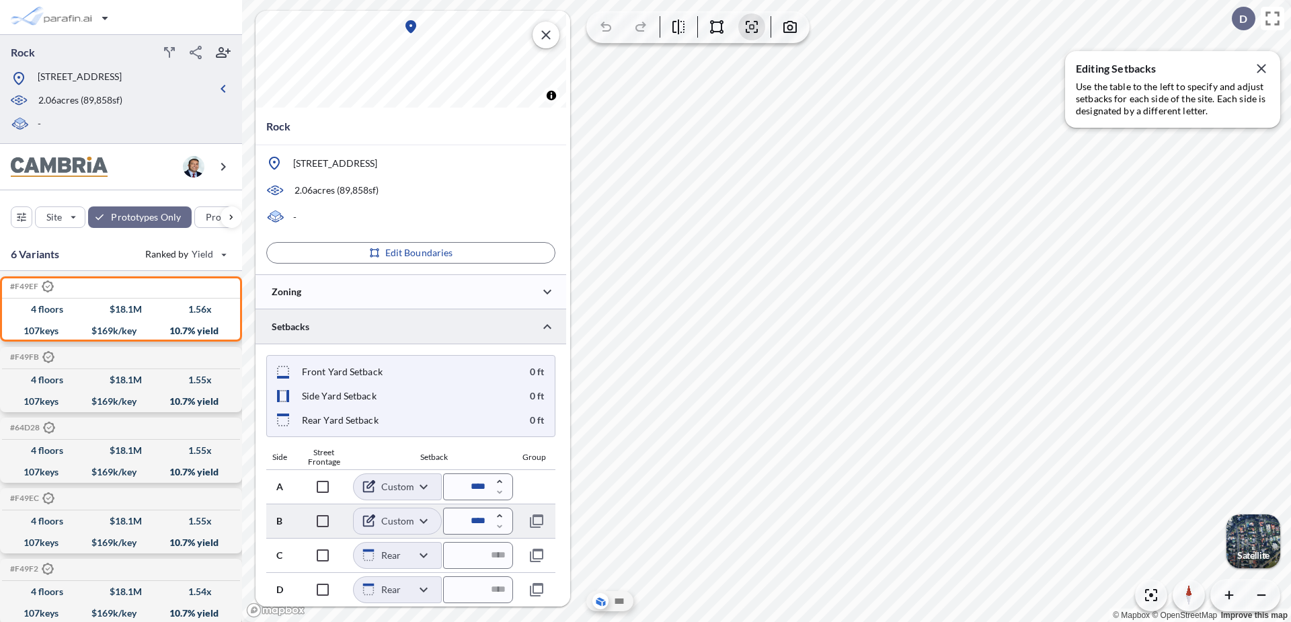
click at [419, 520] on body "Rock [STREET_ADDRESS] 2.06 acres ( 89,858 sf) - Site Prototypes Only Program Ke…" at bounding box center [645, 311] width 1291 height 622
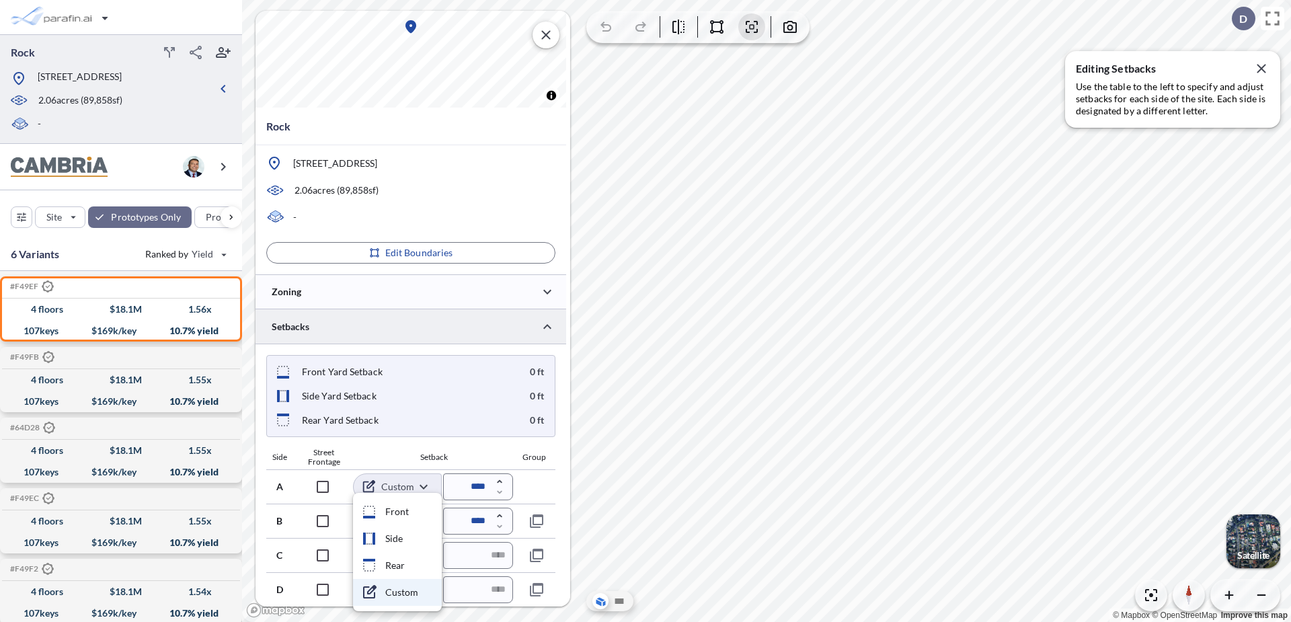
click at [481, 298] on div at bounding box center [645, 311] width 1291 height 622
click at [486, 285] on div at bounding box center [410, 291] width 311 height 34
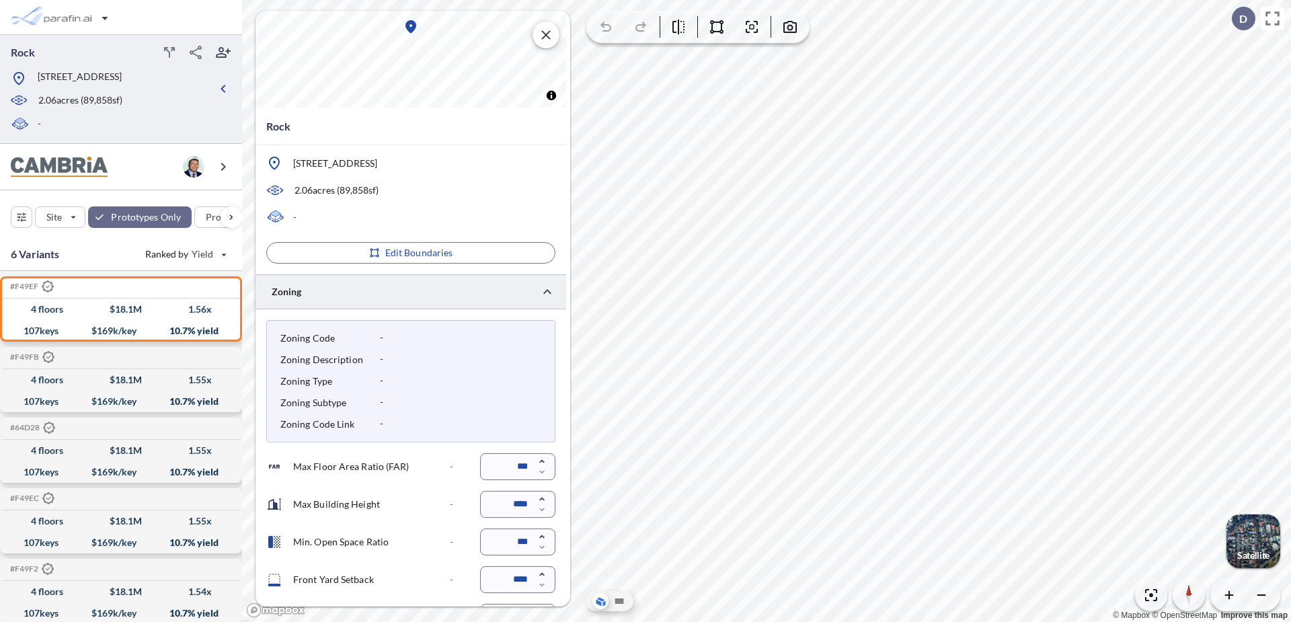
scroll to position [0, 0]
